Goal: Find contact information: Obtain details needed to contact an individual or organization

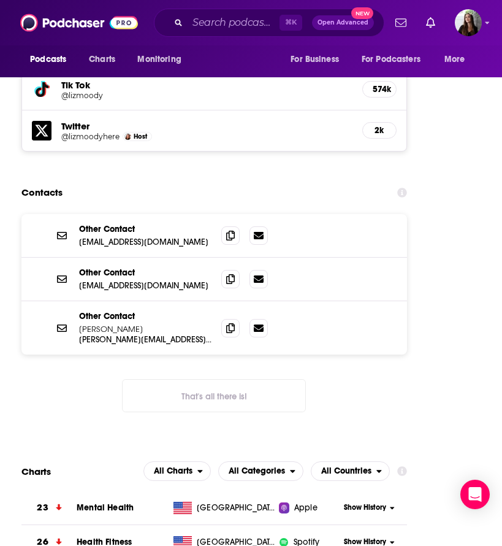
scroll to position [2073, 0]
click at [231, 17] on input "Search podcasts, credits, & more..." at bounding box center [234, 23] width 92 height 20
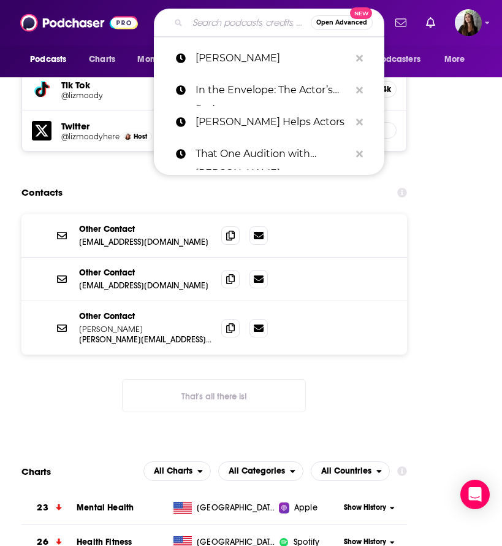
paste input "[PERSON_NAME] & [PERSON_NAME]: Wheelbarrow Profits"
type input "[PERSON_NAME] & [PERSON_NAME]: Wheelbarrow Profits"
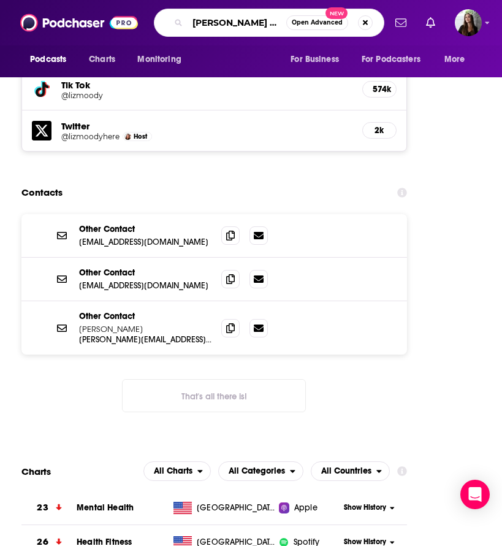
scroll to position [0, 63]
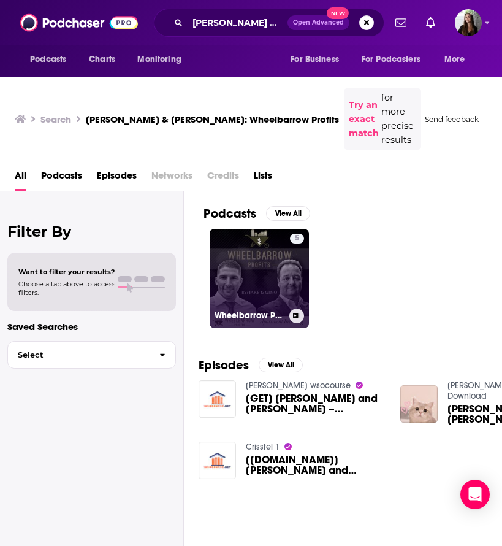
click at [269, 243] on link "5 Wheelbarrow Profits Podcast" at bounding box center [259, 278] width 99 height 99
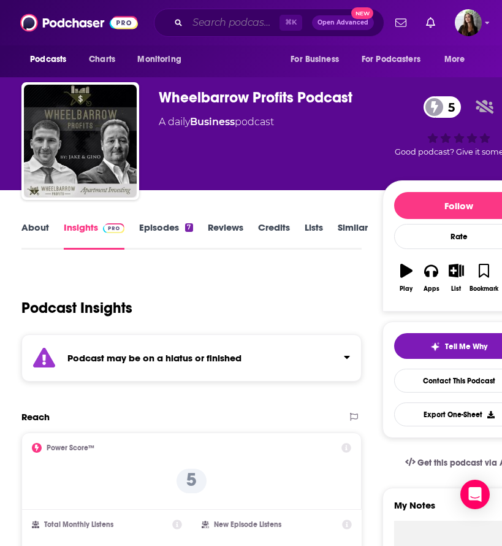
click at [220, 19] on input "Search podcasts, credits, & more..." at bounding box center [234, 23] width 92 height 20
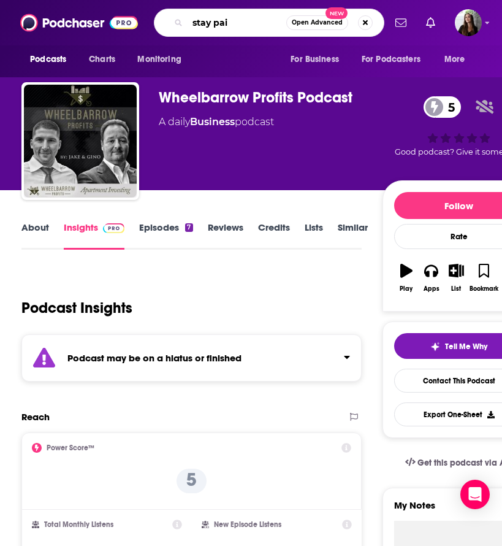
type input "stay paid"
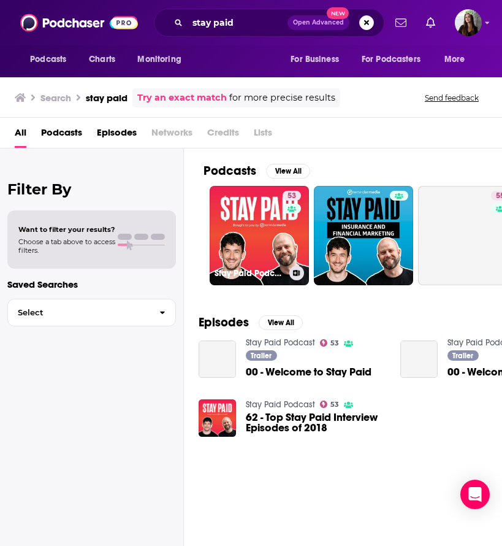
click at [252, 217] on link "53 Stay Paid Podcast" at bounding box center [259, 235] width 99 height 99
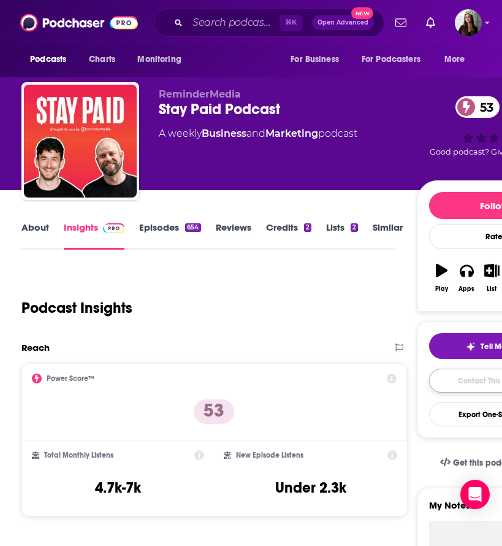
click at [457, 377] on link "Contact This Podcast" at bounding box center [494, 381] width 130 height 24
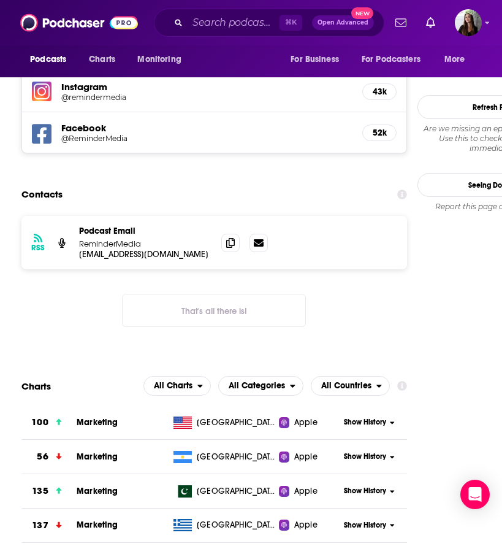
scroll to position [1365, 0]
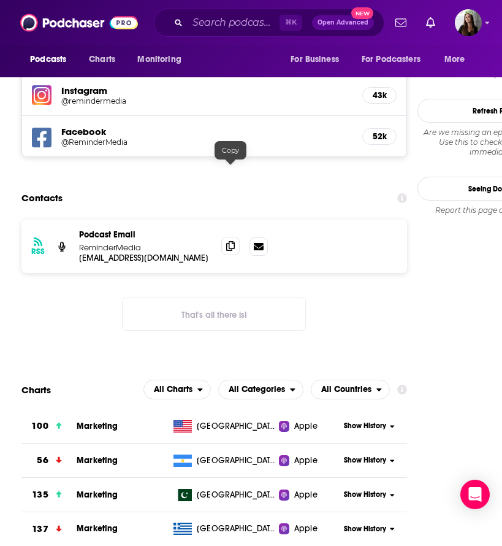
click at [231, 241] on icon at bounding box center [230, 246] width 9 height 10
click at [228, 23] on input "Search podcasts, credits, & more..." at bounding box center [234, 23] width 92 height 20
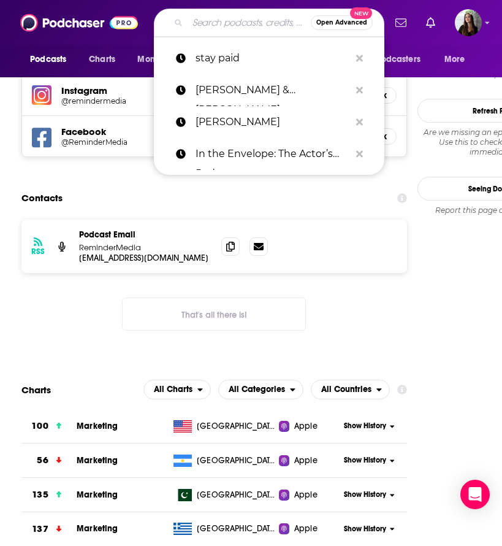
paste input "Over Ask Podcast (BAM – The Broke Agent)"
type input "Over Ask Podcast (BAM – The Broke Agent)"
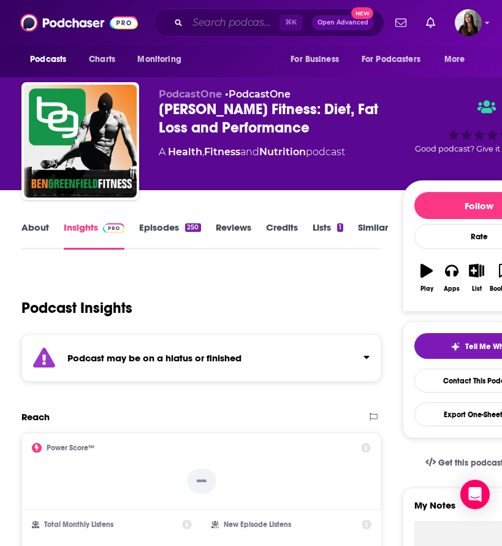
click at [217, 21] on input "Search podcasts, credits, & more..." at bounding box center [234, 23] width 92 height 20
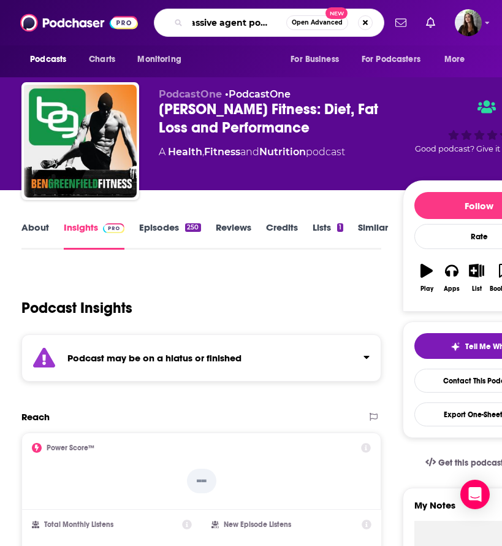
type input "massive agent podcast"
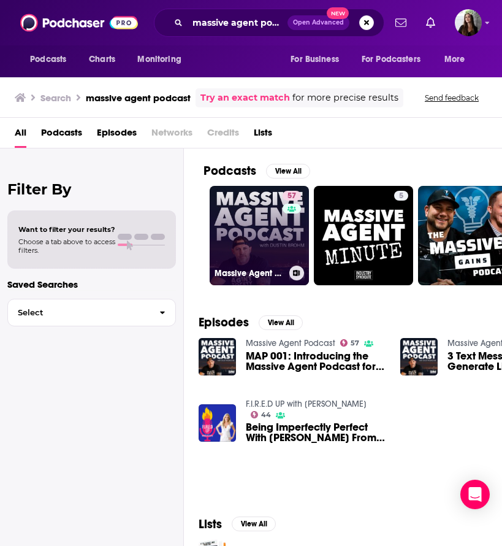
click at [256, 215] on link "57 Massive Agent Podcast" at bounding box center [259, 235] width 99 height 99
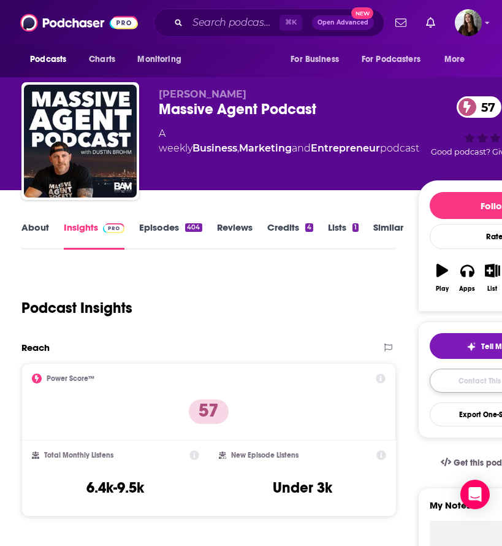
click at [469, 380] on link "Contact This Podcast" at bounding box center [495, 381] width 130 height 24
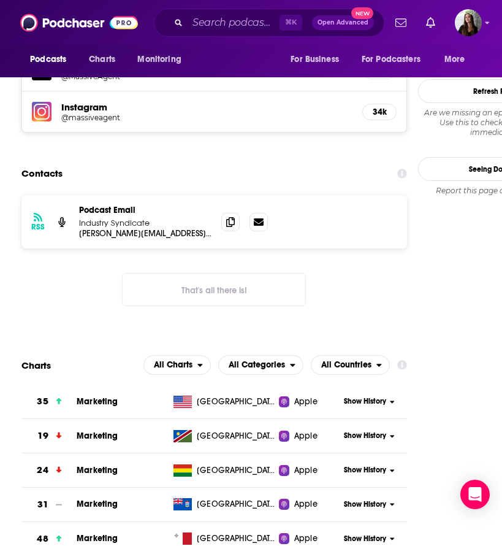
scroll to position [1338, 0]
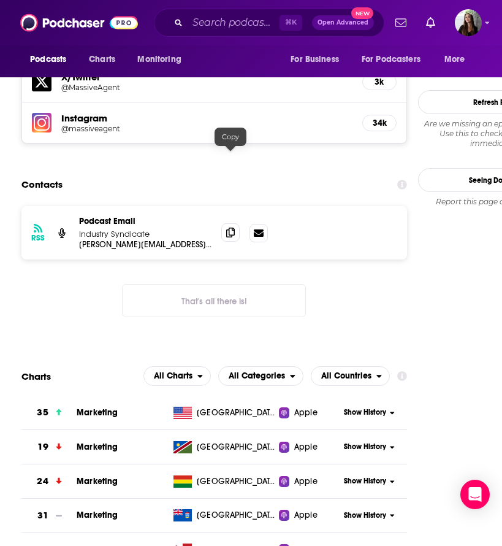
click at [231, 228] on icon at bounding box center [230, 233] width 9 height 10
click at [228, 20] on input "Search podcasts, credits, & more..." at bounding box center [234, 23] width 92 height 20
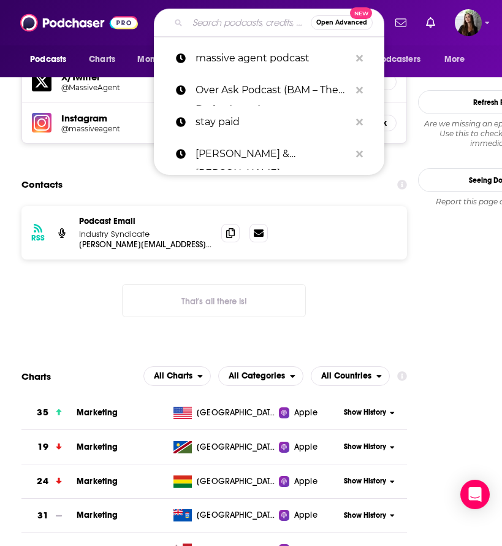
paste input "Real Estate Uncensored"
type input "Real Estate Uncensored"
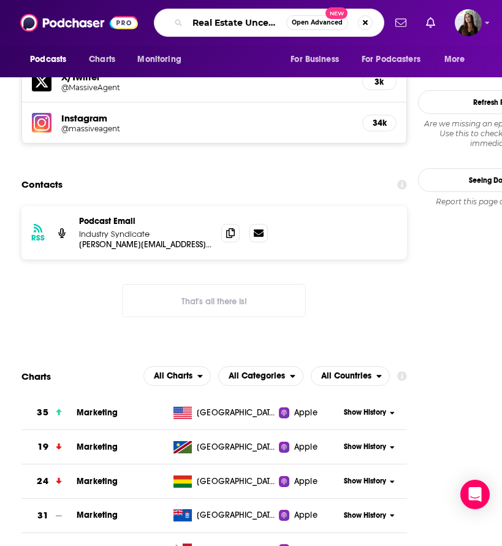
scroll to position [0, 18]
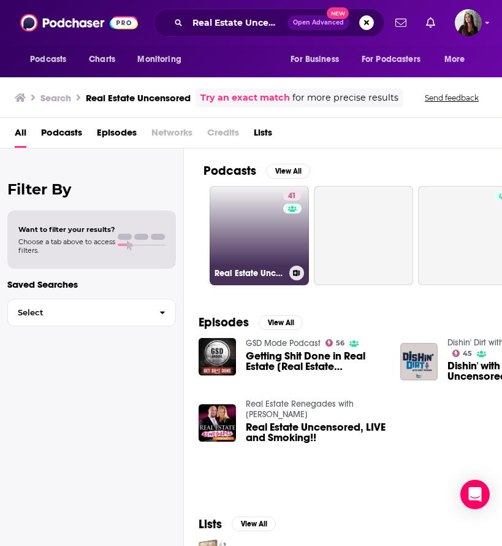
click at [249, 215] on link "41 Real Estate Uncensored - Real Estate Sales & Marketing Training Podcast" at bounding box center [259, 235] width 99 height 99
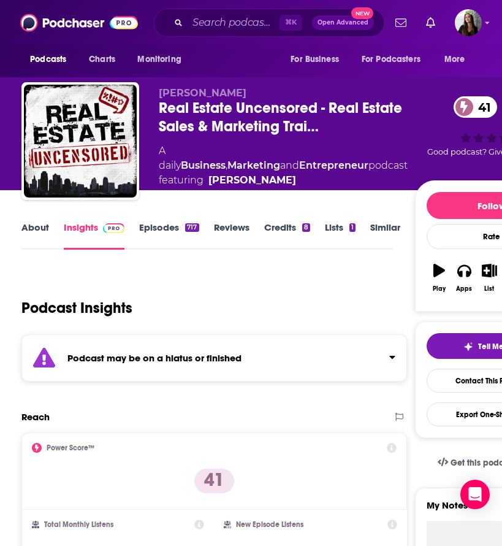
click at [160, 227] on link "Episodes 717" at bounding box center [169, 235] width 60 height 28
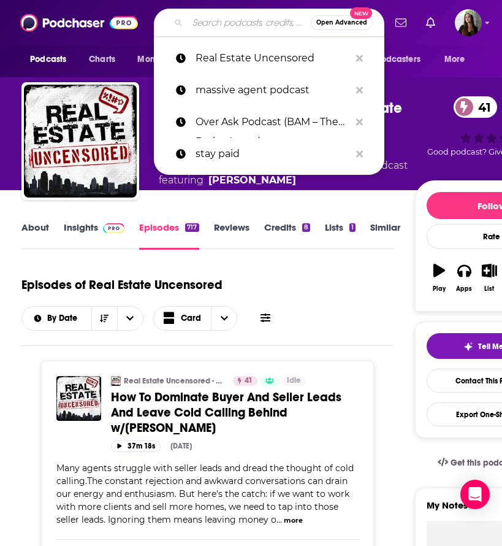
click at [212, 15] on input "Search podcasts, credits, & more..." at bounding box center [249, 23] width 123 height 20
paste input "Acquired"
type input "Acquired"
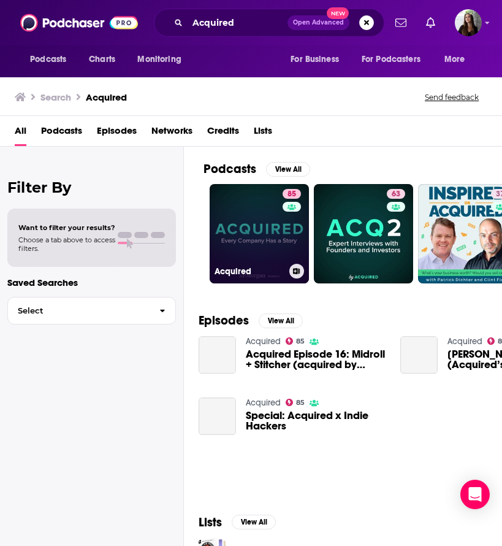
click at [236, 242] on link "85 Acquired" at bounding box center [259, 233] width 99 height 99
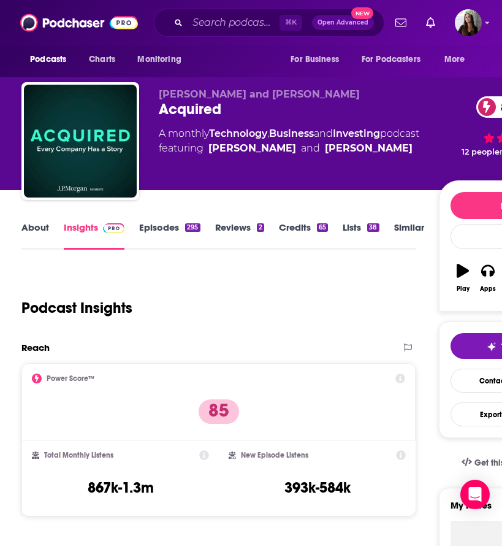
scroll to position [3, 0]
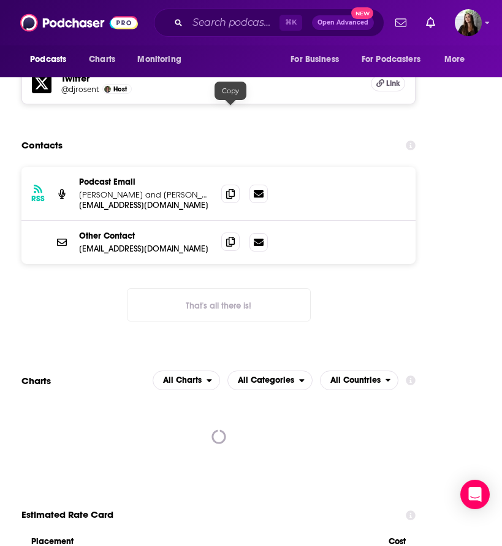
scroll to position [2042, 0]
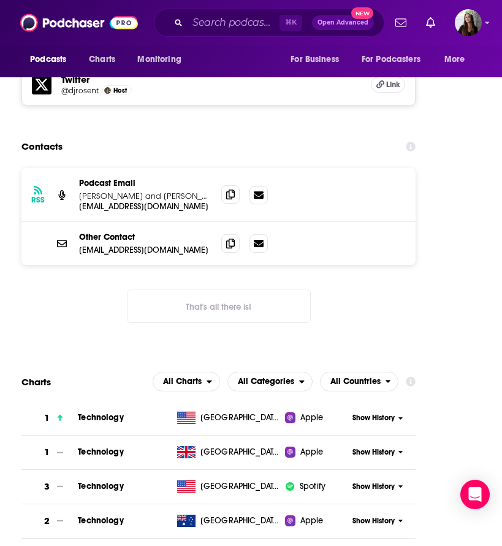
click at [229, 190] on icon at bounding box center [230, 195] width 9 height 10
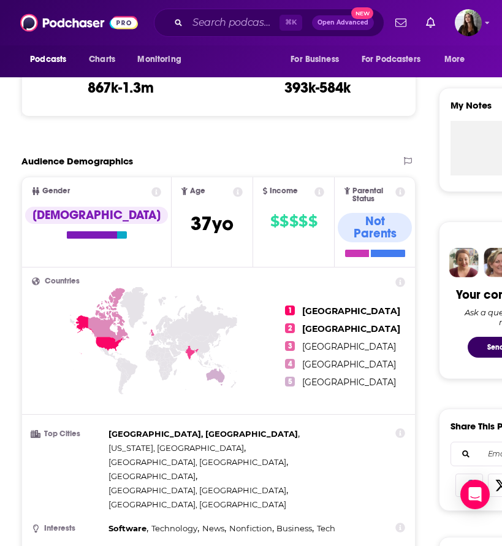
scroll to position [0, 0]
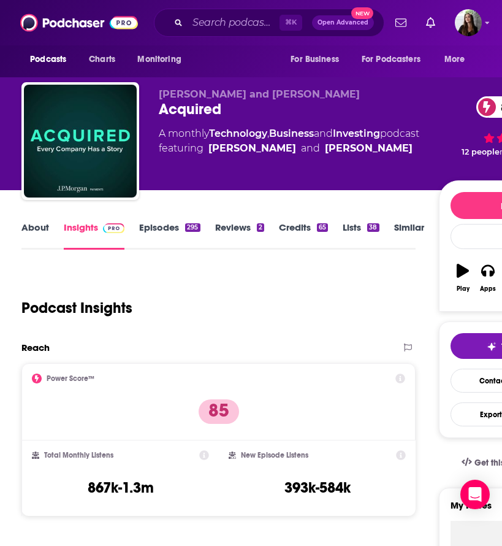
click at [156, 230] on link "Episodes 295" at bounding box center [169, 235] width 61 height 28
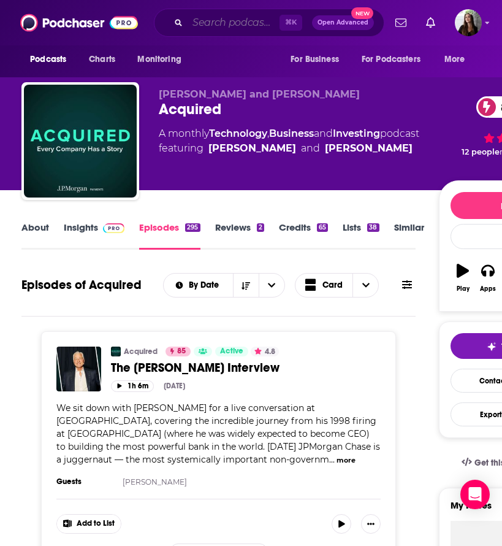
click at [218, 25] on input "Search podcasts, credits, & more..." at bounding box center [234, 23] width 92 height 20
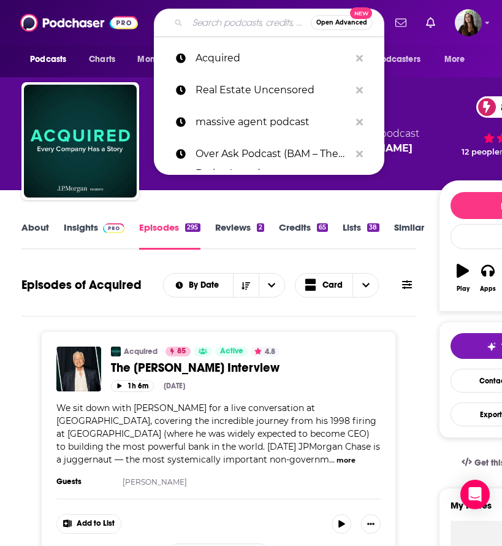
paste input "The Real Wealth Show with [PERSON_NAME]"
type input "The Real Wealth Show with [PERSON_NAME]"
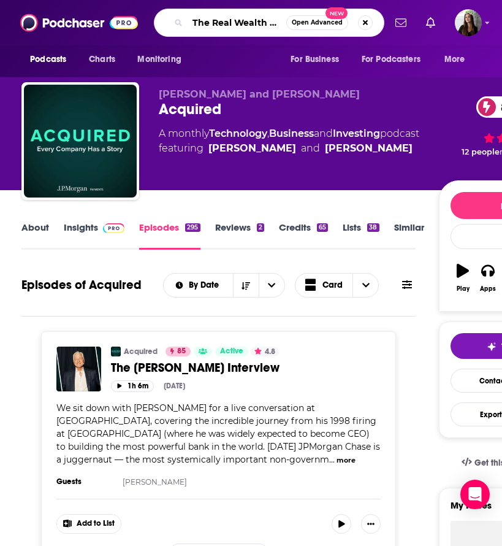
scroll to position [0, 96]
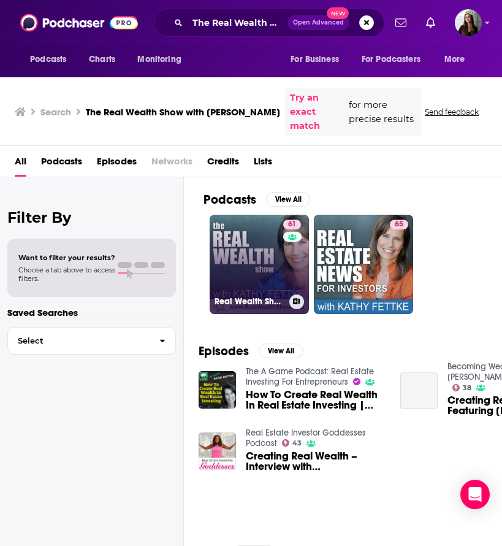
click at [242, 235] on link "61 Real Wealth Show: Real Estate Investing Podcast" at bounding box center [259, 264] width 99 height 99
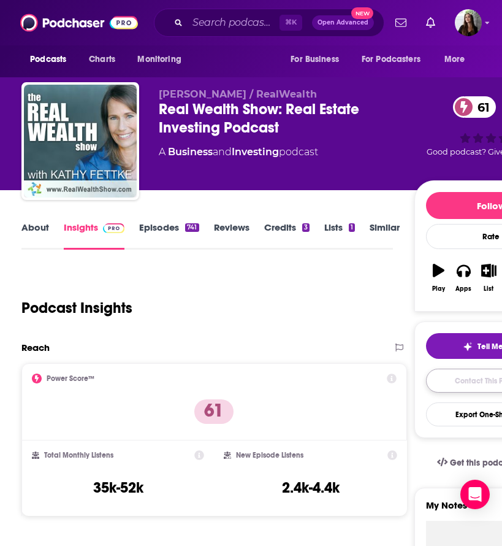
click at [447, 375] on link "Contact This Podcast" at bounding box center [491, 381] width 130 height 24
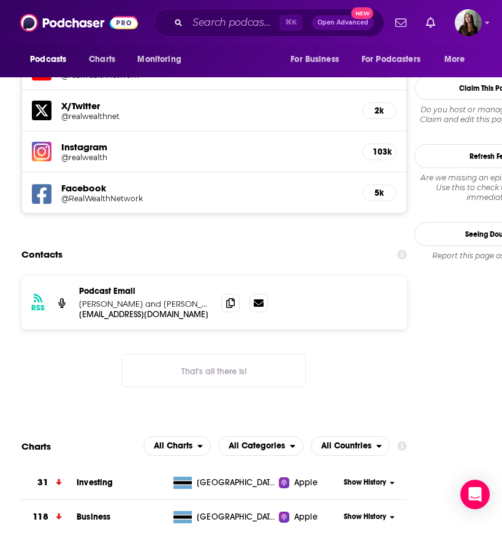
scroll to position [1317, 0]
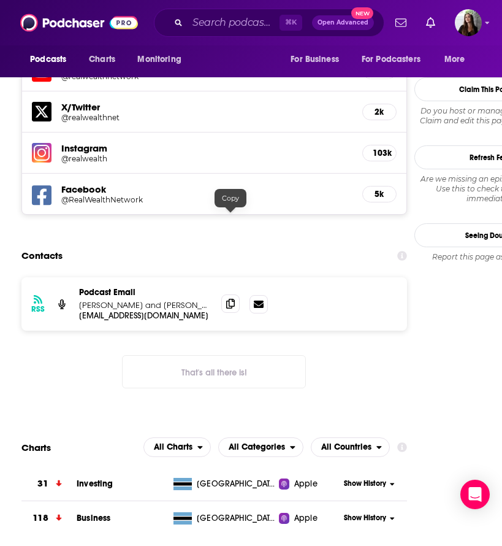
click at [230, 299] on icon at bounding box center [230, 304] width 9 height 10
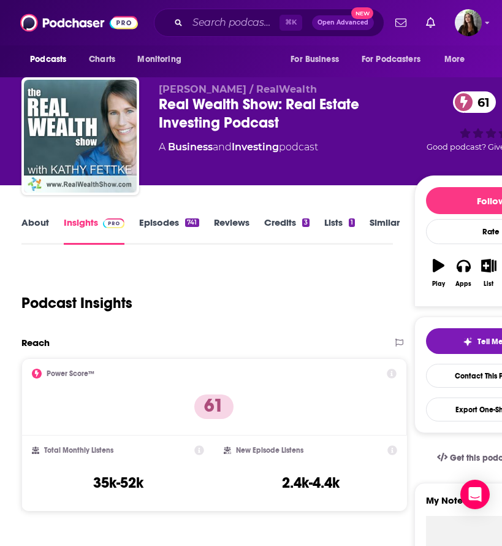
scroll to position [0, 0]
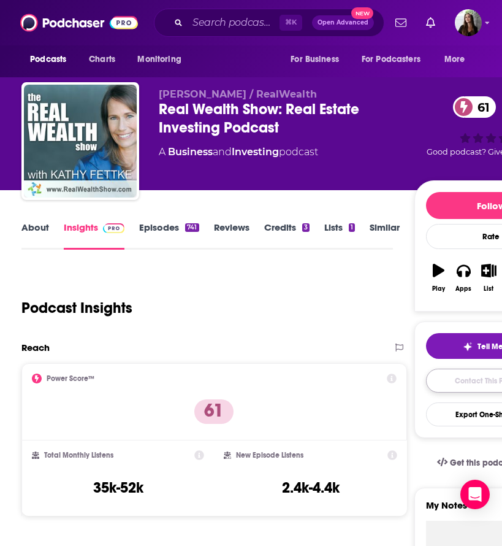
click at [458, 384] on link "Contact This Podcast" at bounding box center [491, 381] width 130 height 24
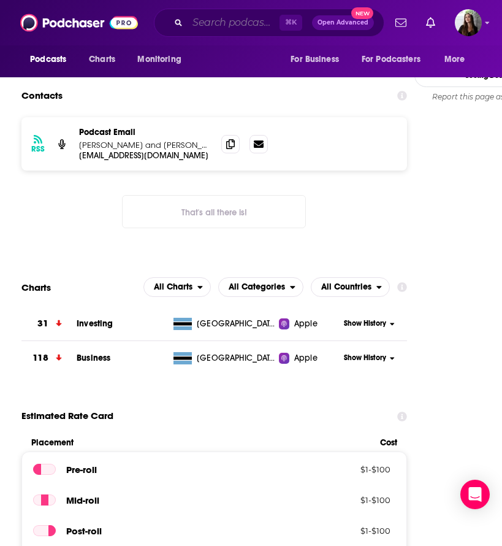
click at [226, 21] on input "Search podcasts, credits, & more..." at bounding box center [234, 23] width 92 height 20
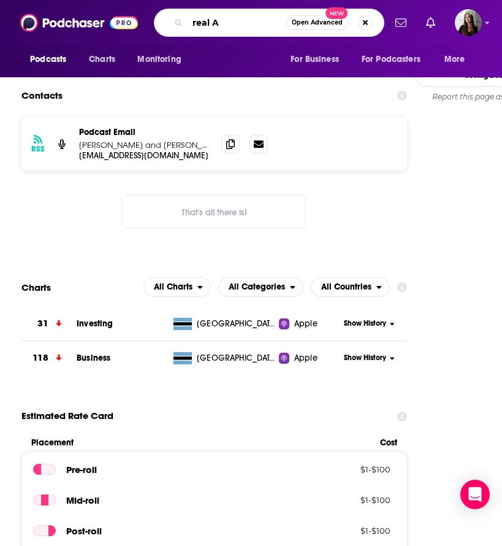
type input "real AF"
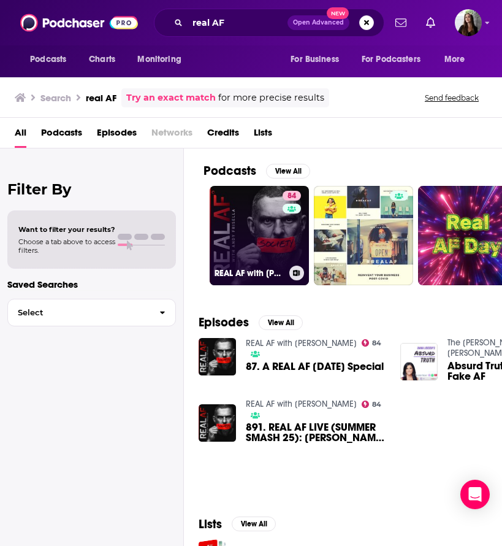
click at [244, 236] on link "84 REAL AF with [PERSON_NAME]" at bounding box center [259, 235] width 99 height 99
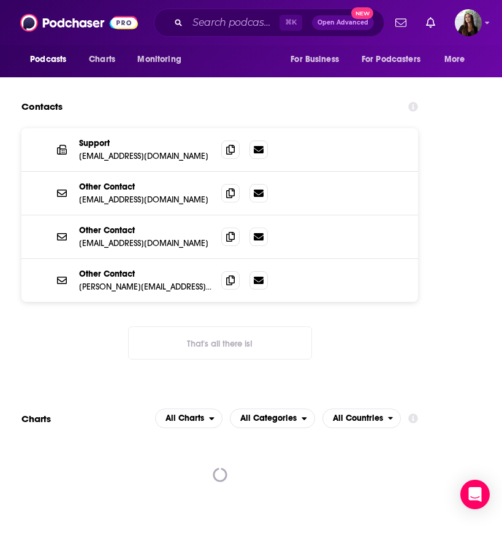
scroll to position [2131, 0]
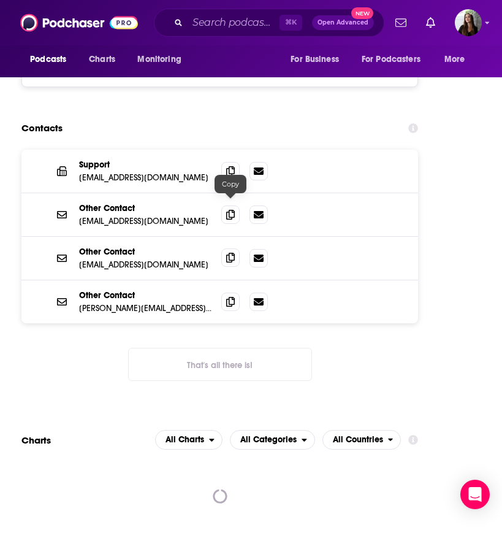
click at [234, 248] on span at bounding box center [230, 257] width 18 height 18
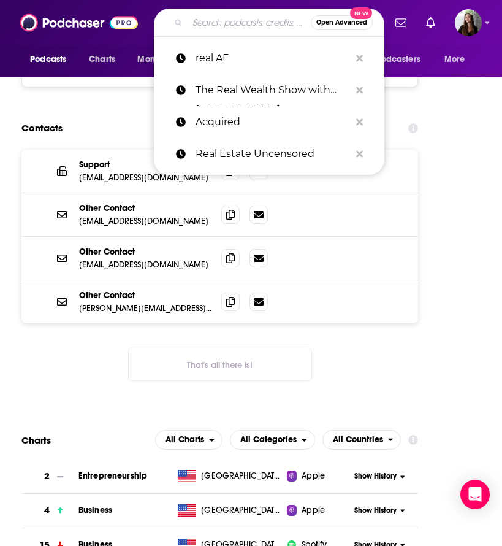
click at [208, 21] on input "Search podcasts, credits, & more..." at bounding box center [249, 23] width 123 height 20
paste input "Foundr Podcast with [PERSON_NAME]"
type input "Foundr Podcast with [PERSON_NAME]"
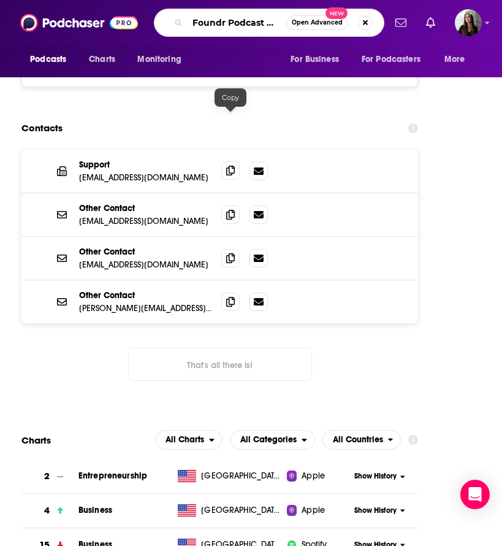
scroll to position [0, 67]
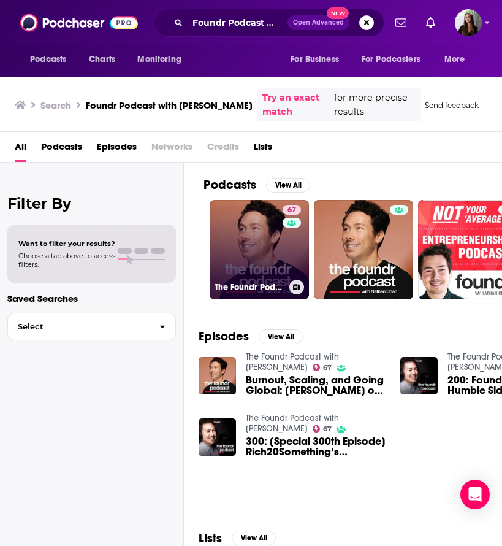
click at [266, 281] on div "The Foundr Podcast with [PERSON_NAME]" at bounding box center [260, 287] width 90 height 15
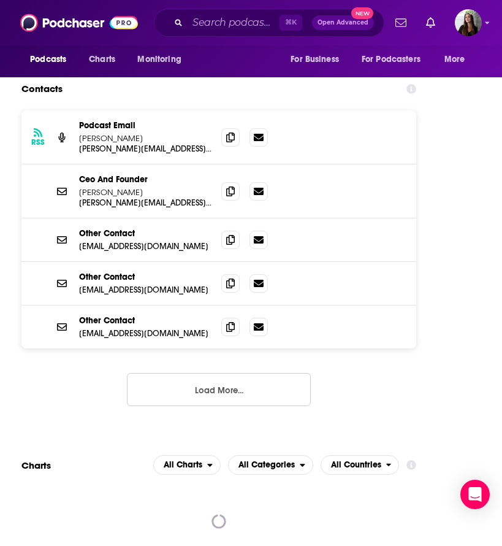
scroll to position [2140, 0]
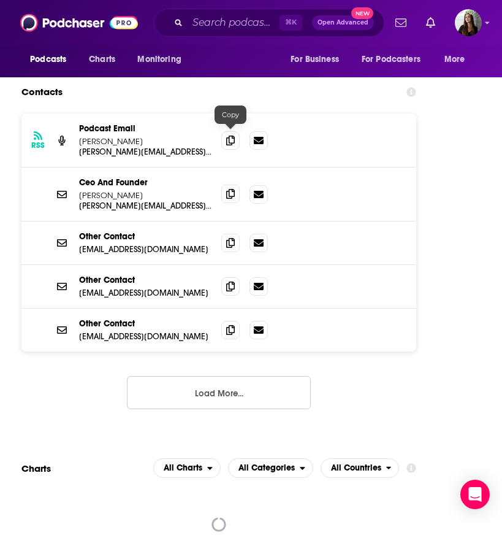
click at [227, 189] on icon at bounding box center [230, 194] width 9 height 10
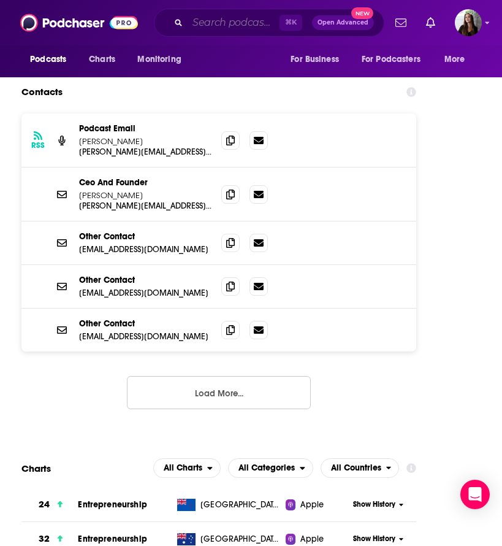
click at [222, 24] on input "Search podcasts, credits, & more..." at bounding box center [234, 23] width 92 height 20
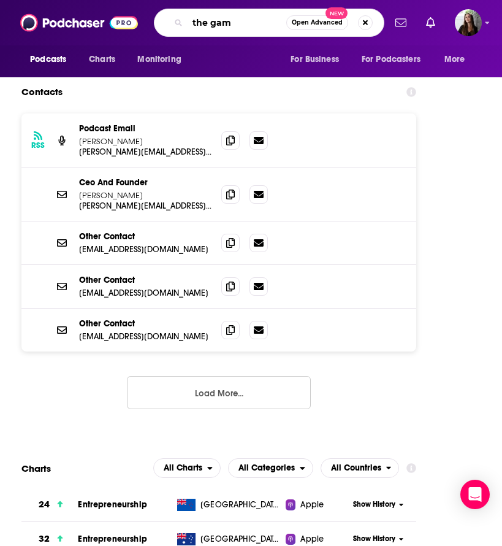
type input "the game"
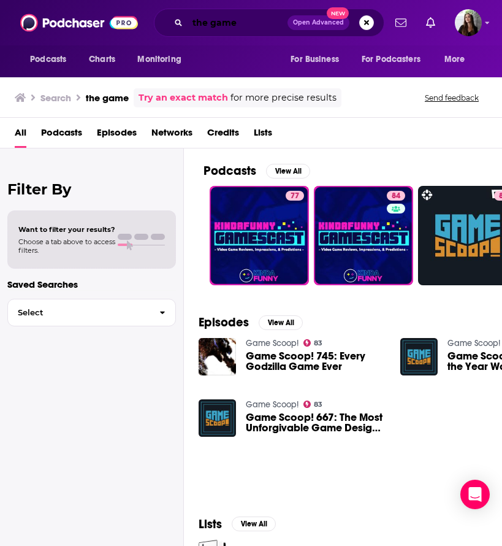
click at [215, 26] on input "the game" at bounding box center [238, 23] width 100 height 20
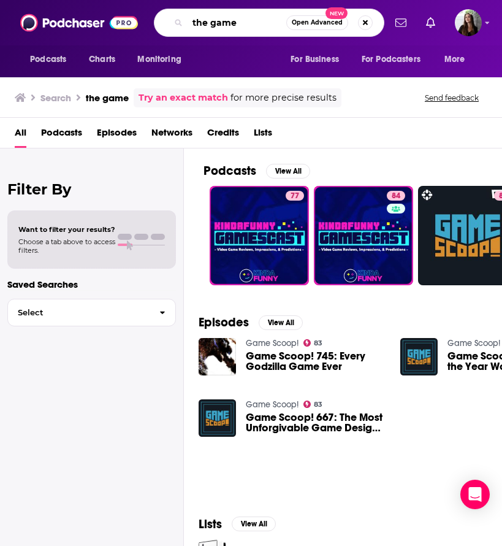
click at [215, 26] on input "the game" at bounding box center [237, 23] width 99 height 20
type input "[PERSON_NAME]"
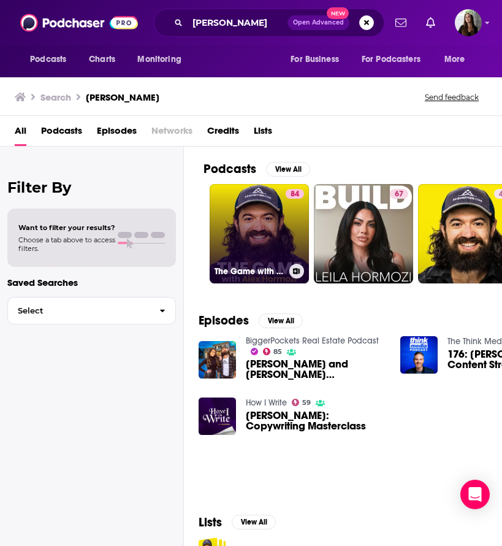
click at [247, 237] on link "84 The Game with [PERSON_NAME]" at bounding box center [259, 233] width 99 height 99
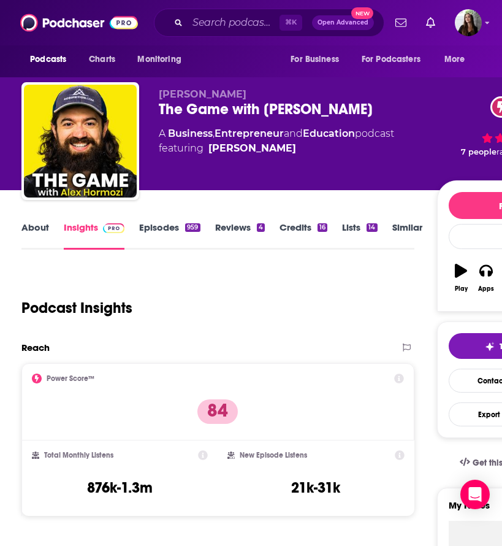
click at [161, 233] on link "Episodes 959" at bounding box center [169, 235] width 61 height 28
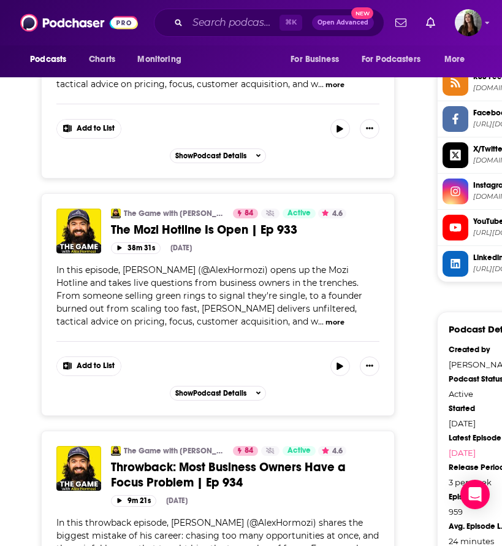
scroll to position [1119, 0]
